Goal: Information Seeking & Learning: Learn about a topic

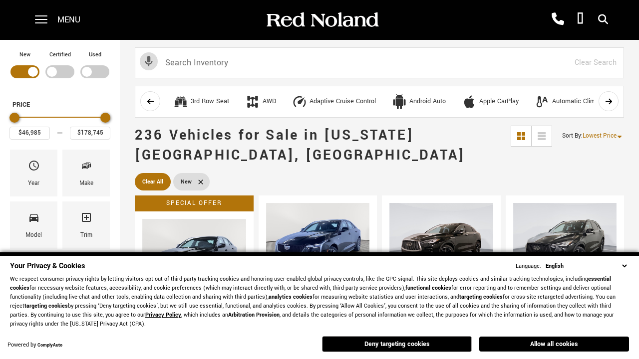
scroll to position [345, 0]
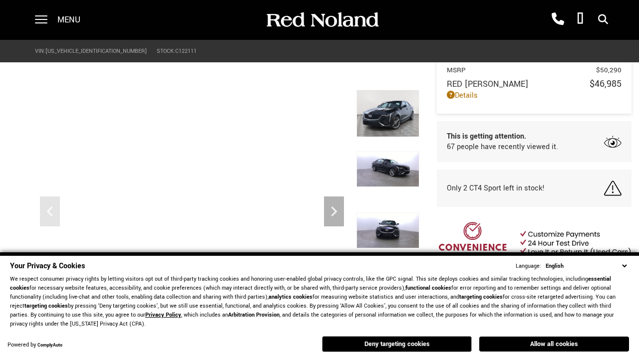
scroll to position [465, 0]
